Goal: Task Accomplishment & Management: Manage account settings

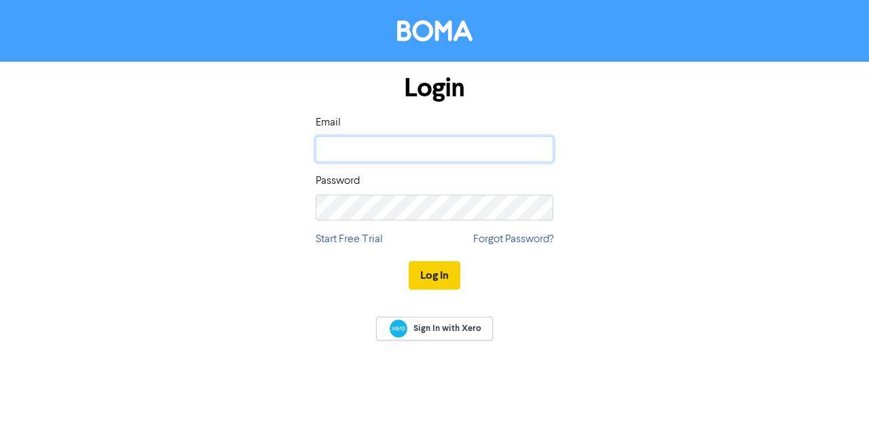
type input "[PERSON_NAME][EMAIL_ADDRESS][DOMAIN_NAME]"
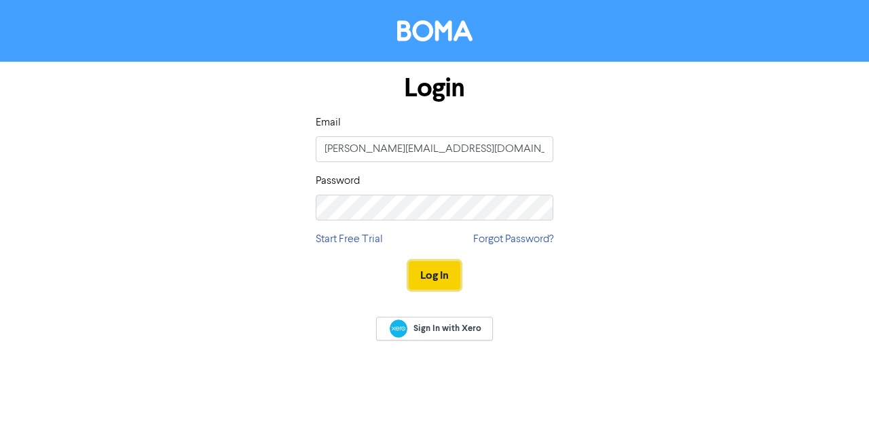
click at [443, 271] on button "Log In" at bounding box center [435, 275] width 52 height 29
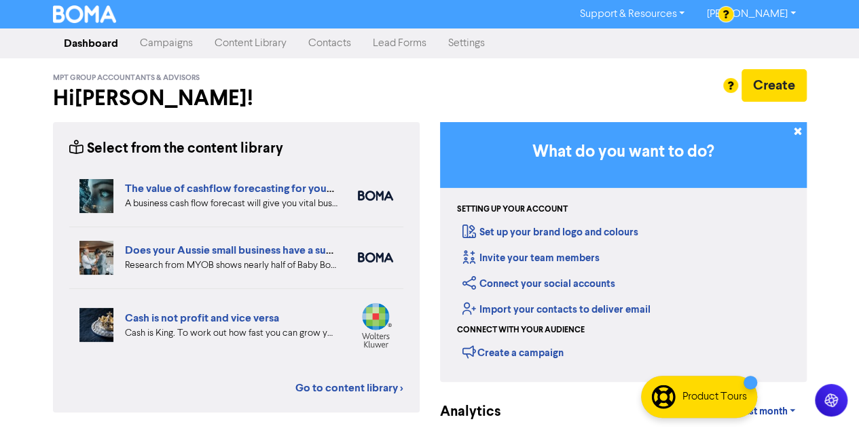
click at [324, 42] on link "Contacts" at bounding box center [329, 43] width 64 height 27
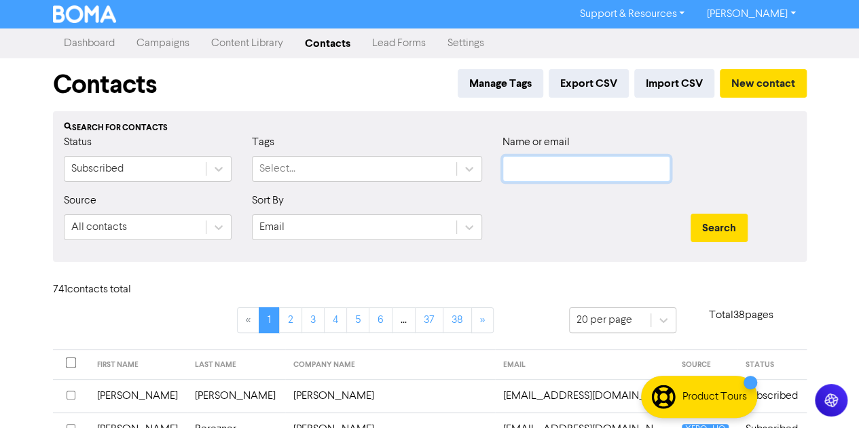
click at [538, 161] on input "text" at bounding box center [586, 169] width 168 height 26
click at [690, 214] on button "Search" at bounding box center [718, 228] width 57 height 29
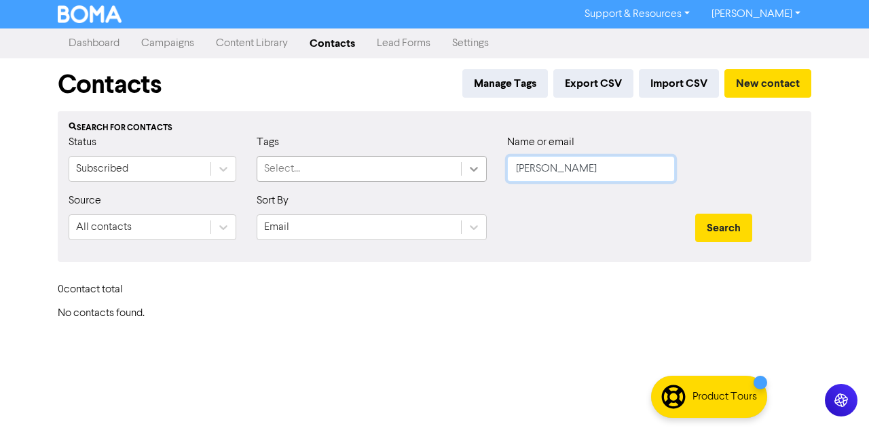
drag, startPoint x: 599, startPoint y: 162, endPoint x: 466, endPoint y: 166, distance: 133.1
click at [466, 166] on div "Status Subscribed Tags Select... Name or email [PERSON_NAME]" at bounding box center [434, 163] width 752 height 58
type input "GAMERAS"
click at [695, 214] on button "Search" at bounding box center [723, 228] width 57 height 29
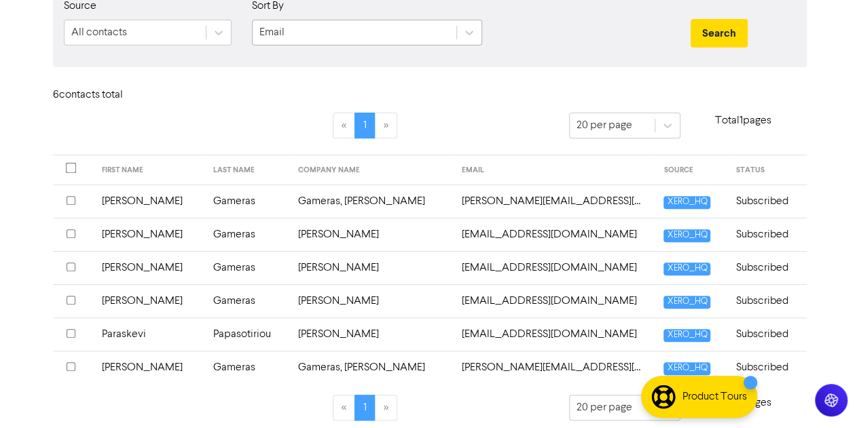
scroll to position [200, 0]
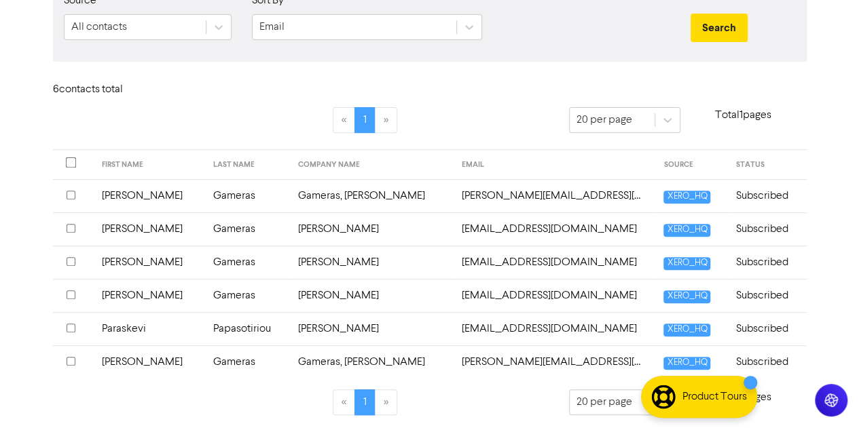
click at [67, 191] on input "checkbox" at bounding box center [71, 195] width 9 height 9
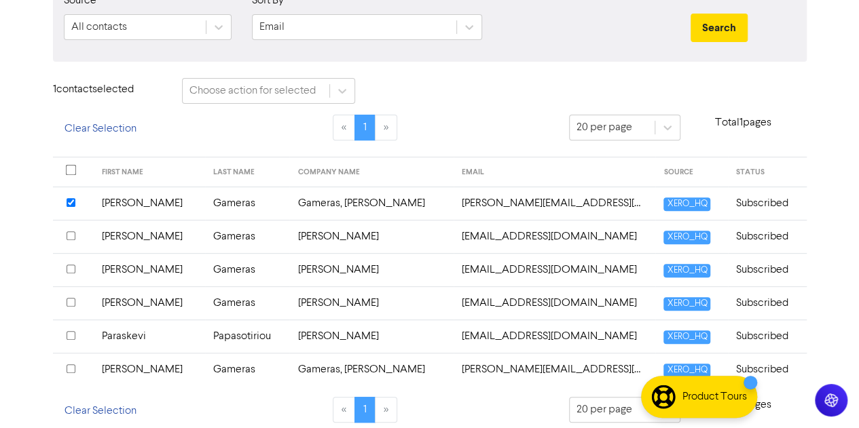
click at [69, 302] on input "checkbox" at bounding box center [71, 302] width 9 height 9
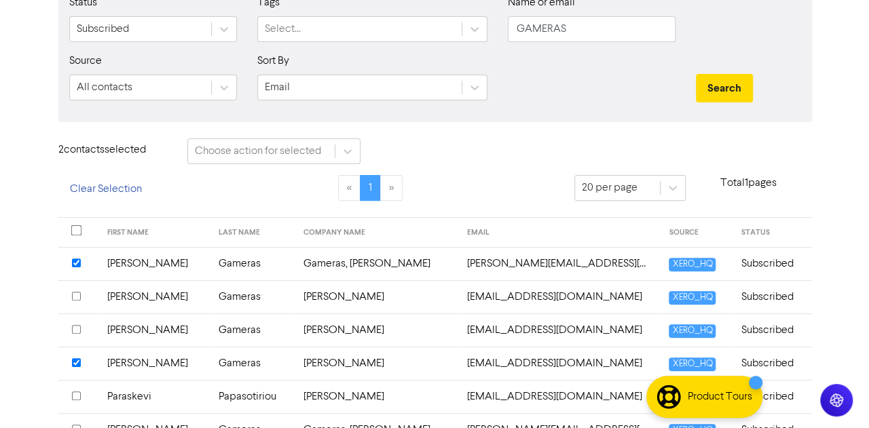
scroll to position [208, 0]
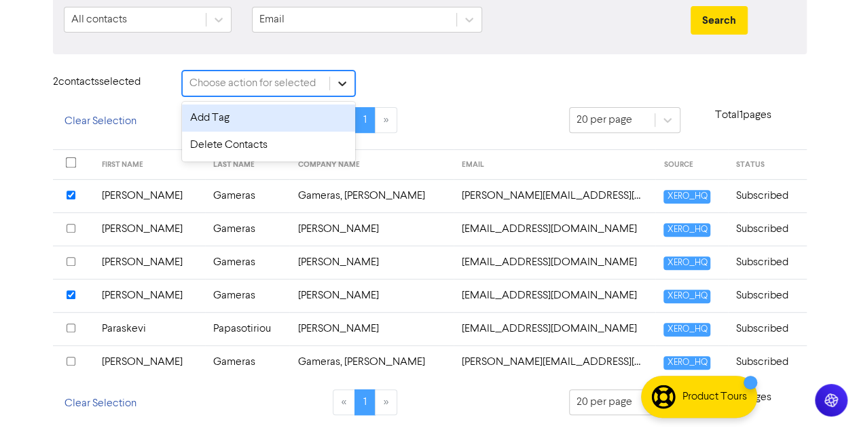
click at [350, 80] on div at bounding box center [342, 83] width 24 height 24
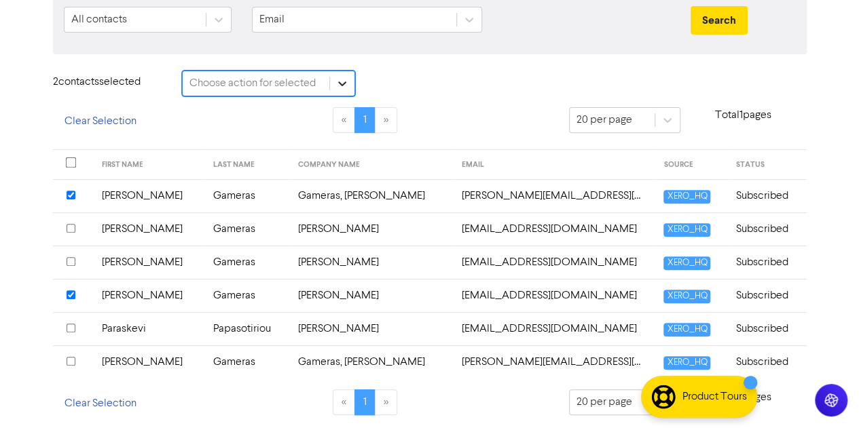
click at [350, 80] on div at bounding box center [342, 83] width 24 height 24
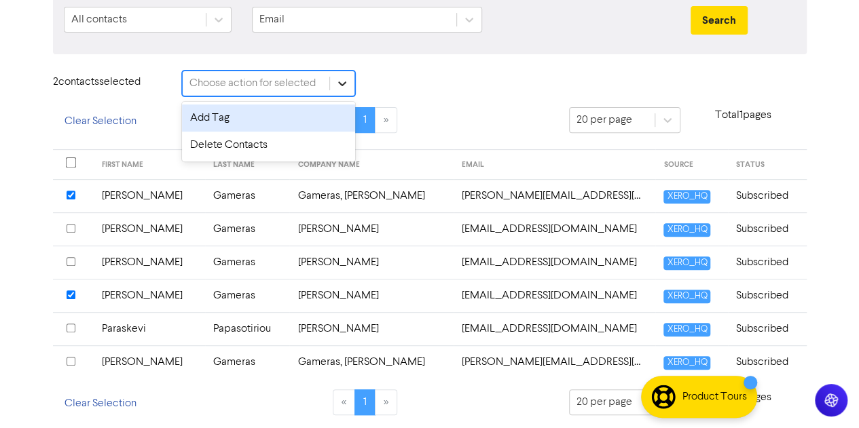
click at [350, 80] on div at bounding box center [342, 83] width 24 height 24
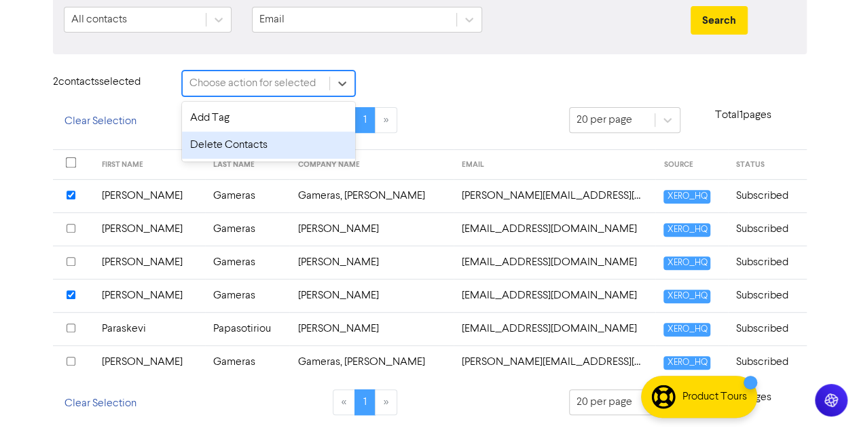
click at [255, 141] on div "Delete Contacts" at bounding box center [268, 145] width 173 height 27
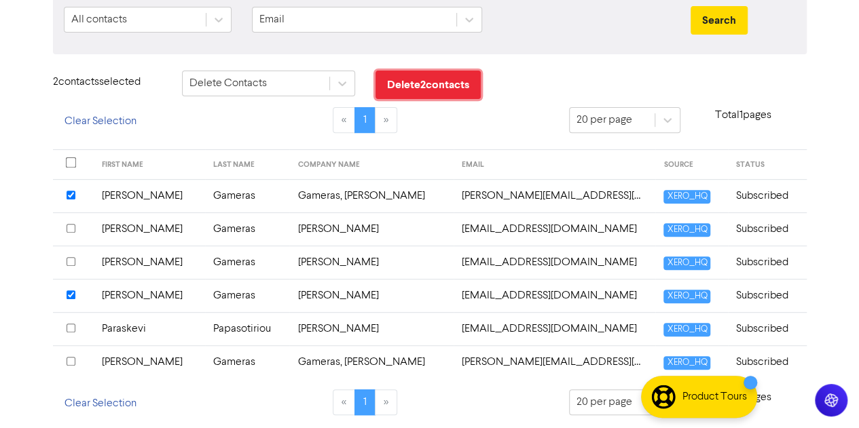
click at [434, 84] on button "Delete 2 contact s" at bounding box center [427, 85] width 105 height 29
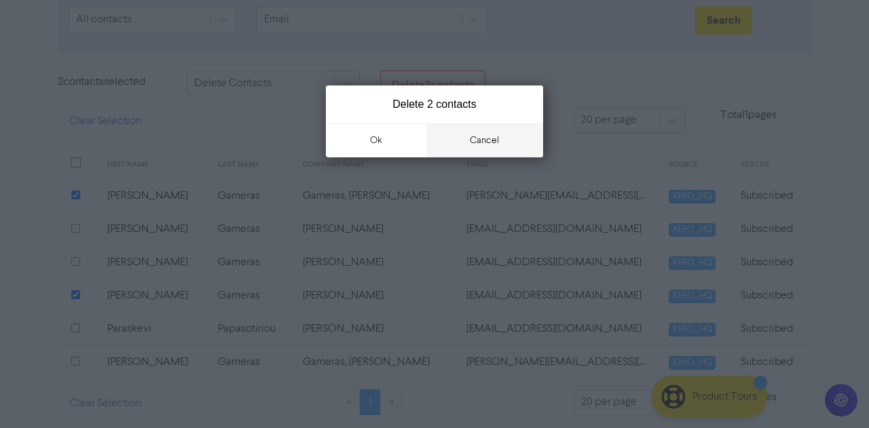
click at [474, 143] on button "cancel" at bounding box center [484, 141] width 117 height 34
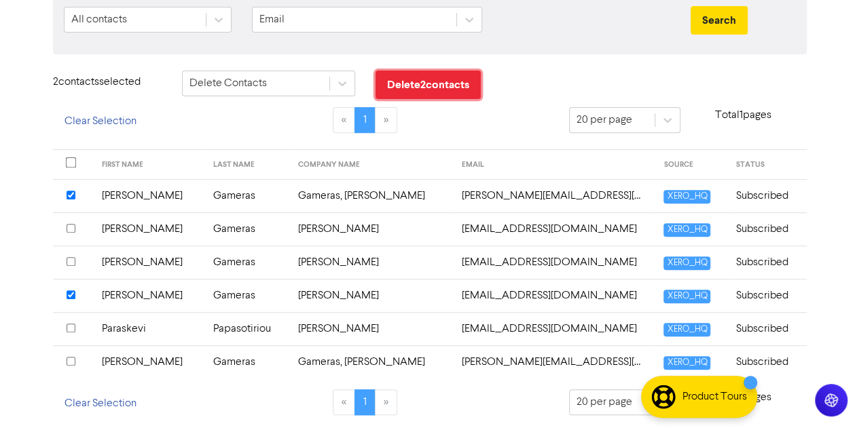
click at [443, 77] on button "Delete 2 contact s" at bounding box center [427, 85] width 105 height 29
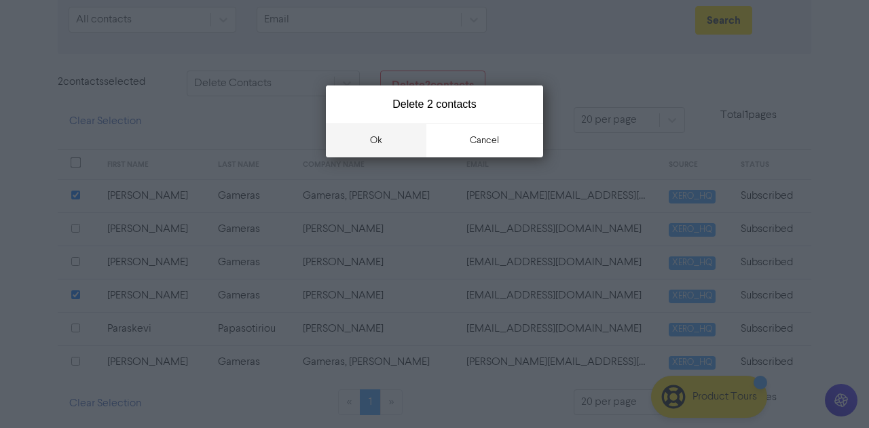
click at [371, 135] on button "ok" at bounding box center [376, 141] width 100 height 34
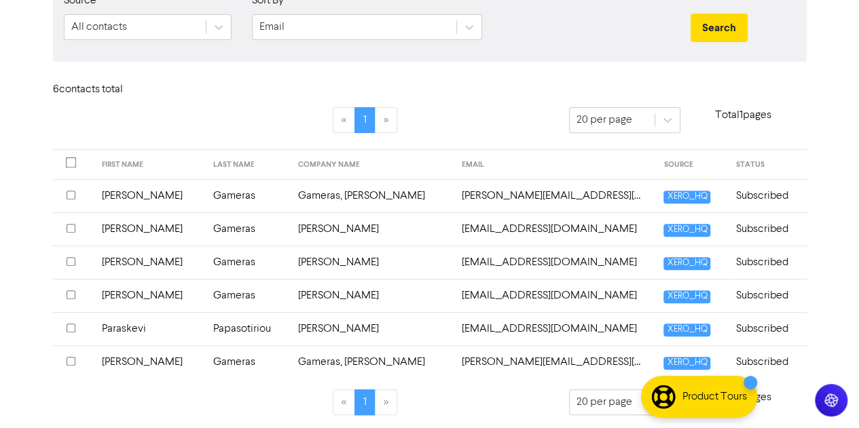
scroll to position [134, 0]
